Goal: Find contact information: Find contact information

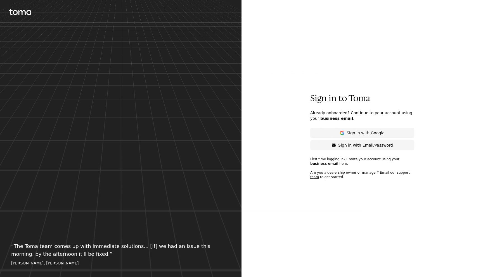
click at [164, 248] on p "“ The Toma team comes up with immediate solutions... [If] we had an issue this …" at bounding box center [120, 250] width 219 height 16
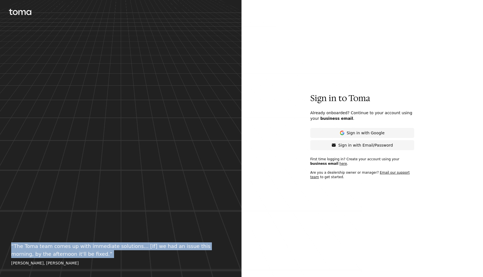
click at [164, 248] on p "“ The Toma team comes up with immediate solutions... [If] we had an issue this …" at bounding box center [120, 250] width 219 height 16
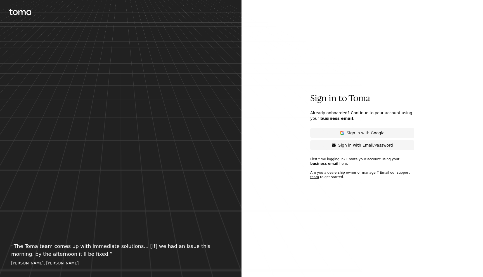
click at [164, 248] on p "“ The Toma team comes up with immediate solutions... [If] we had an issue this …" at bounding box center [120, 250] width 219 height 16
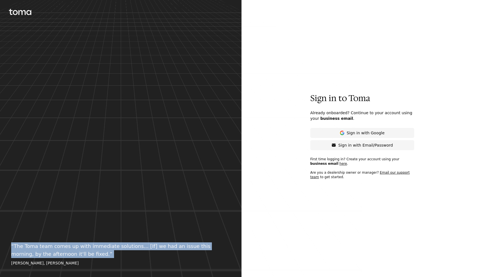
click at [164, 248] on p "“ The Toma team comes up with immediate solutions... [If] we had an issue this …" at bounding box center [120, 250] width 219 height 16
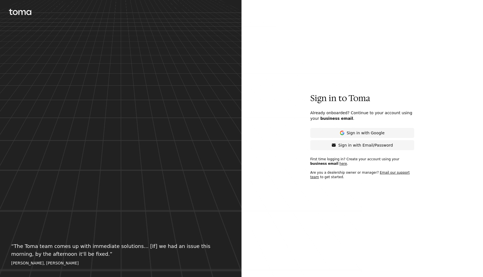
click at [164, 248] on p "“ The Toma team comes up with immediate solutions... [If] we had an issue this …" at bounding box center [120, 250] width 219 height 16
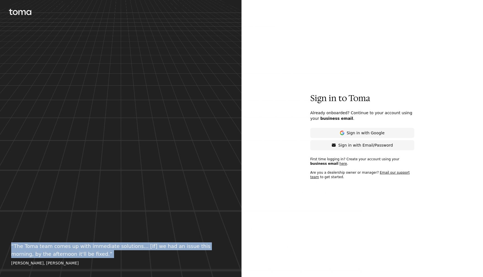
click at [395, 173] on link "Email our support team" at bounding box center [359, 175] width 99 height 8
click at [287, 157] on div "Sign in to Toma Already onboarded? Continue to your account using your business…" at bounding box center [361, 138] width 241 height 277
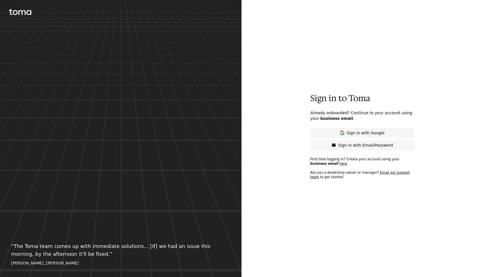
click at [287, 157] on div "Sign in to Toma Already onboarded? Continue to your account using your business…" at bounding box center [361, 138] width 241 height 277
